Goal: Find specific page/section

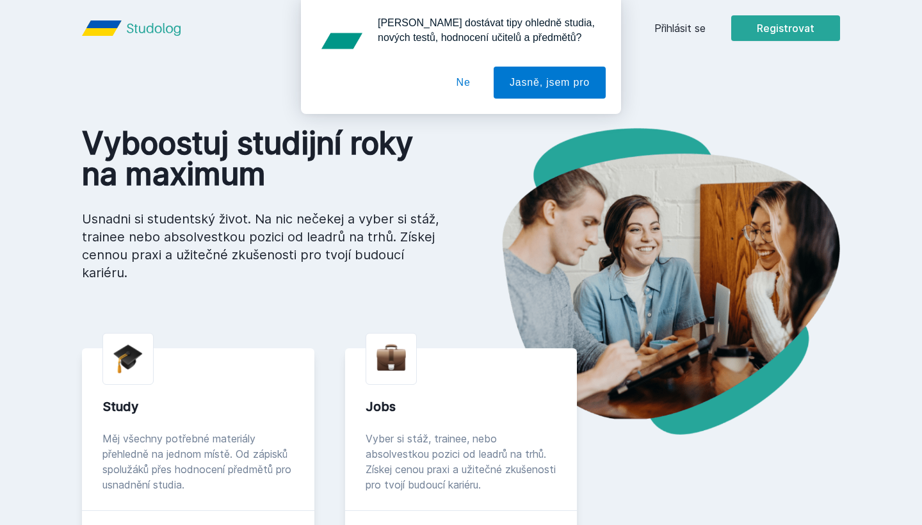
click at [460, 78] on button "Ne" at bounding box center [464, 83] width 46 height 32
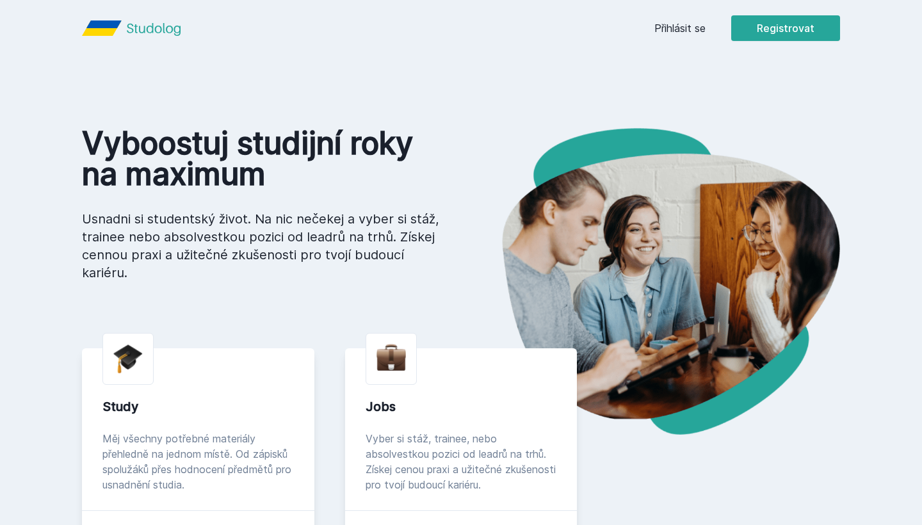
click at [676, 27] on link "Přihlásit se" at bounding box center [680, 27] width 51 height 15
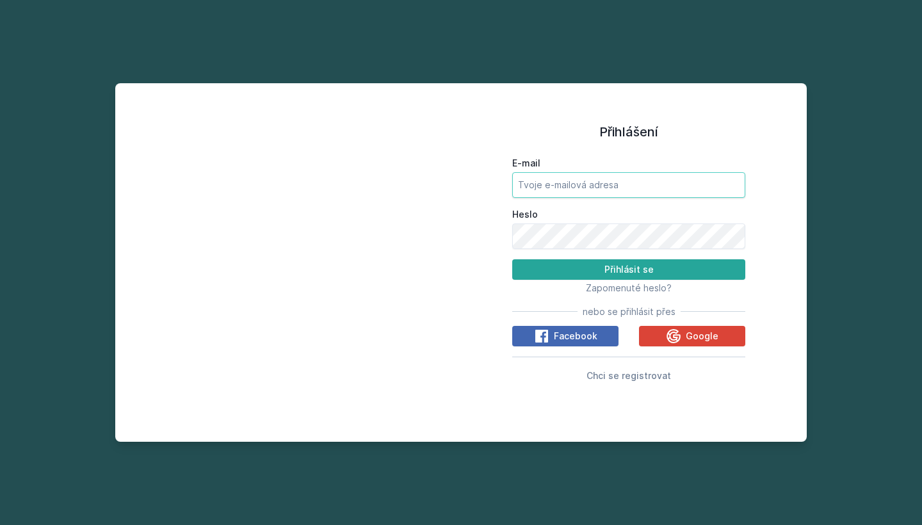
type input "[EMAIL_ADDRESS][DOMAIN_NAME]"
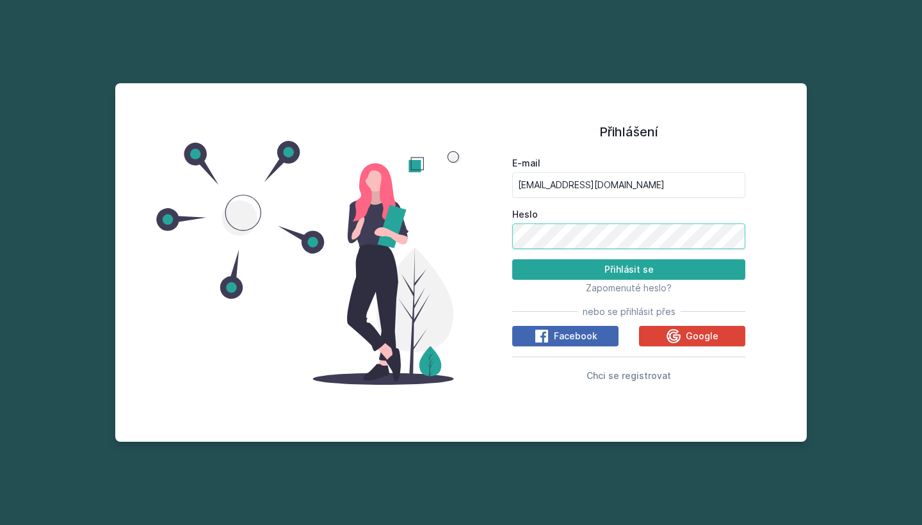
click at [629, 269] on button "Přihlásit se" at bounding box center [628, 269] width 233 height 20
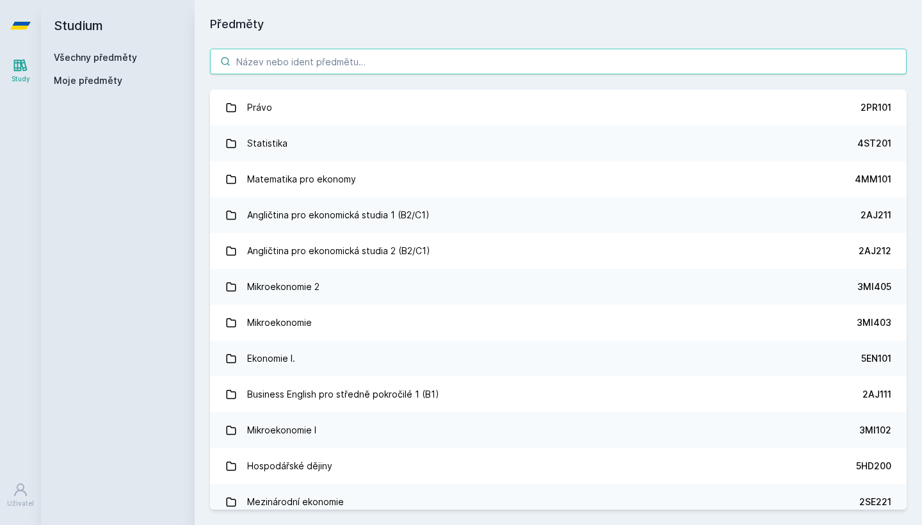
click at [495, 69] on input "search" at bounding box center [558, 62] width 697 height 26
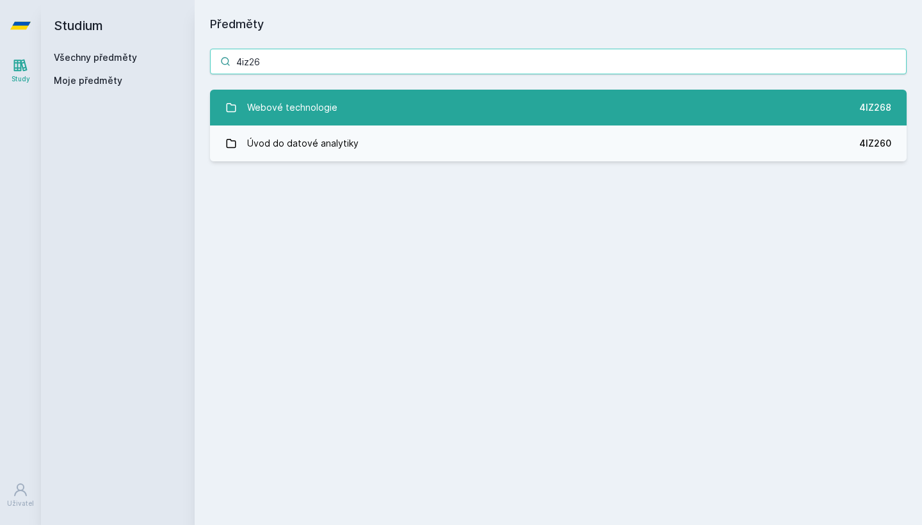
type input "4iz26"
click at [418, 106] on link "Webové technologie 4IZ268" at bounding box center [558, 108] width 697 height 36
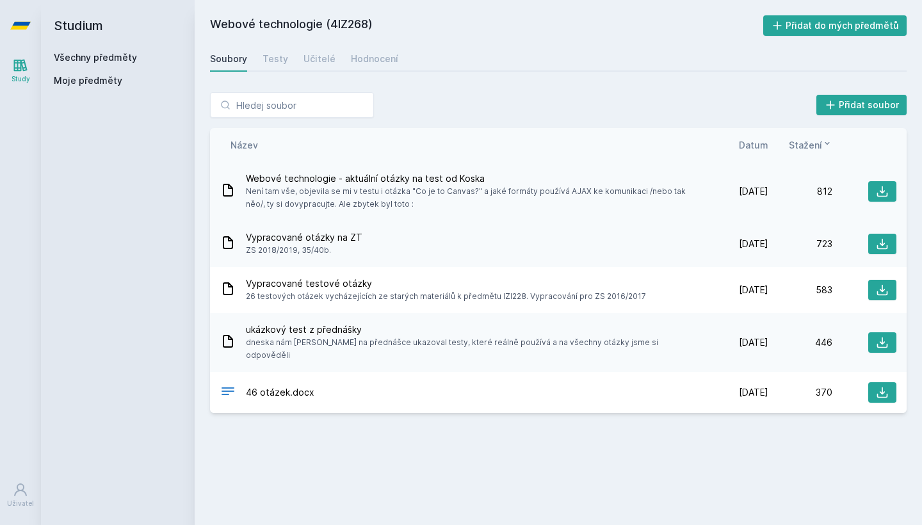
click at [382, 178] on span "Webové technologie - aktuální otázky na test od Koska" at bounding box center [472, 178] width 453 height 13
click at [880, 189] on icon at bounding box center [882, 191] width 13 height 13
